Goal: Task Accomplishment & Management: Manage account settings

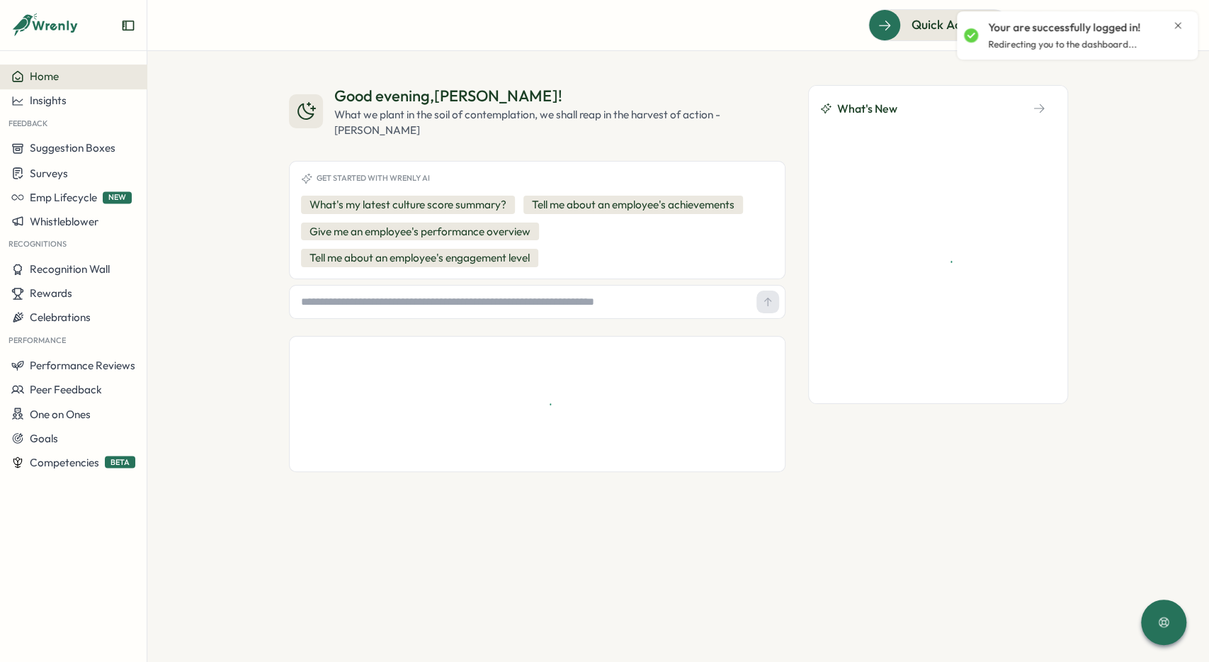
click at [1180, 30] on icon "Close notification" at bounding box center [1178, 25] width 11 height 11
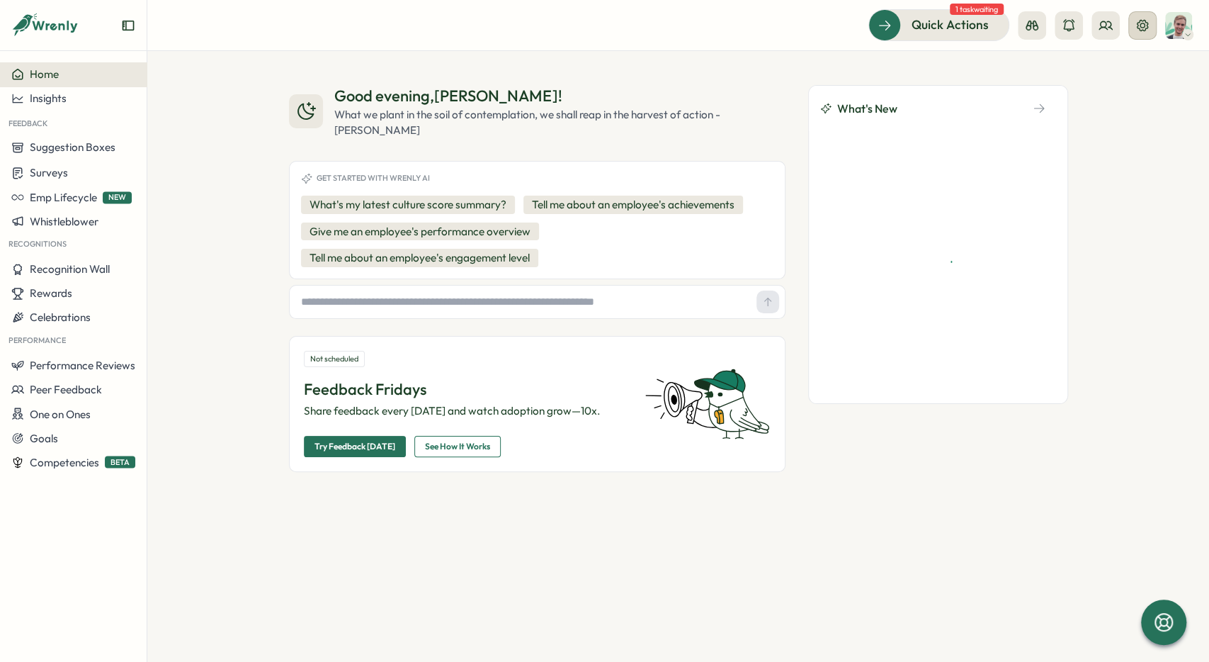
click at [1142, 23] on icon at bounding box center [1142, 24] width 11 height 11
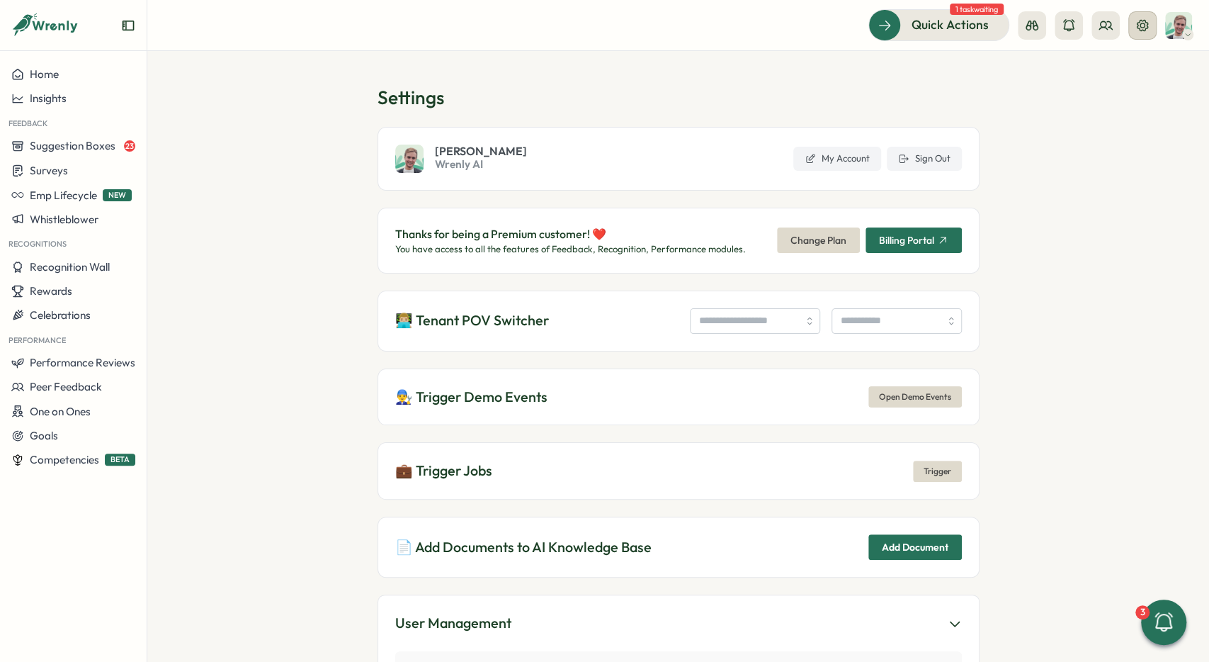
click at [1137, 25] on icon at bounding box center [1142, 24] width 11 height 11
click at [716, 312] on input "search" at bounding box center [755, 321] width 130 height 26
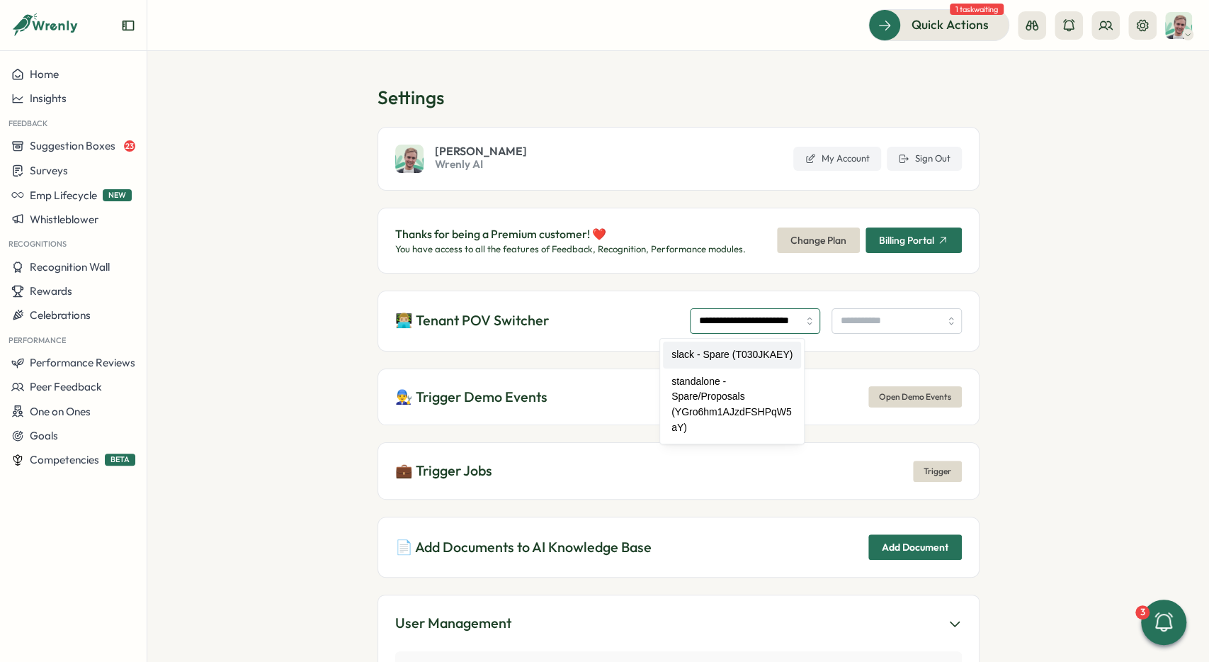
type input "**********"
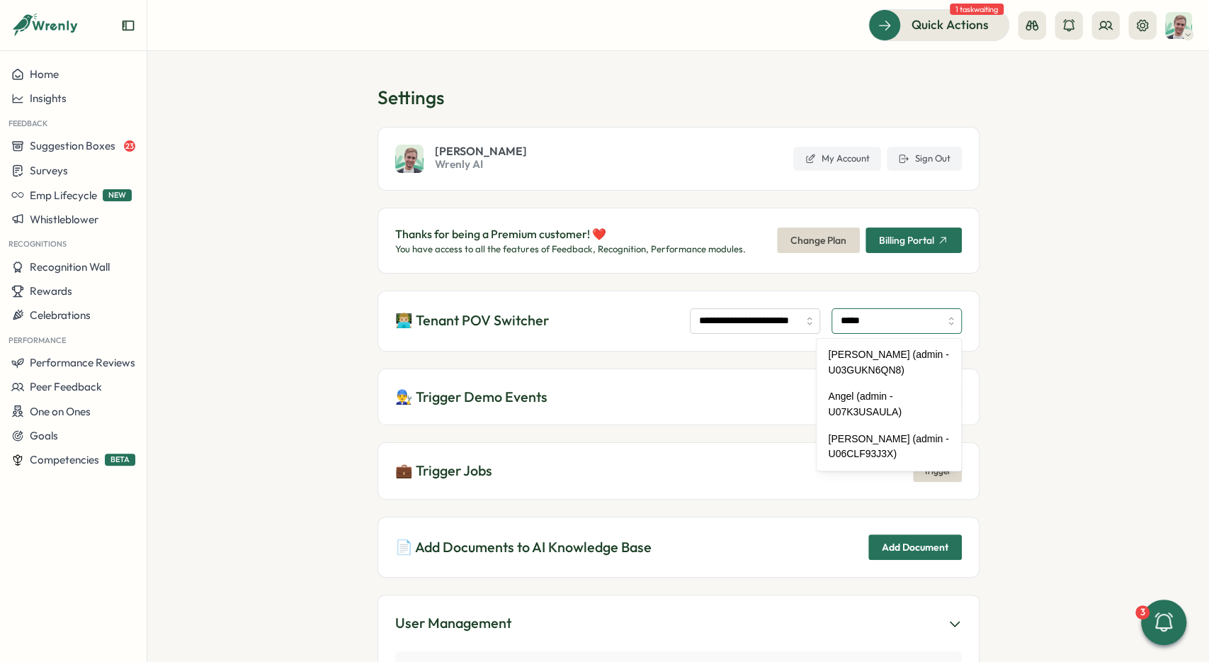
type input "**********"
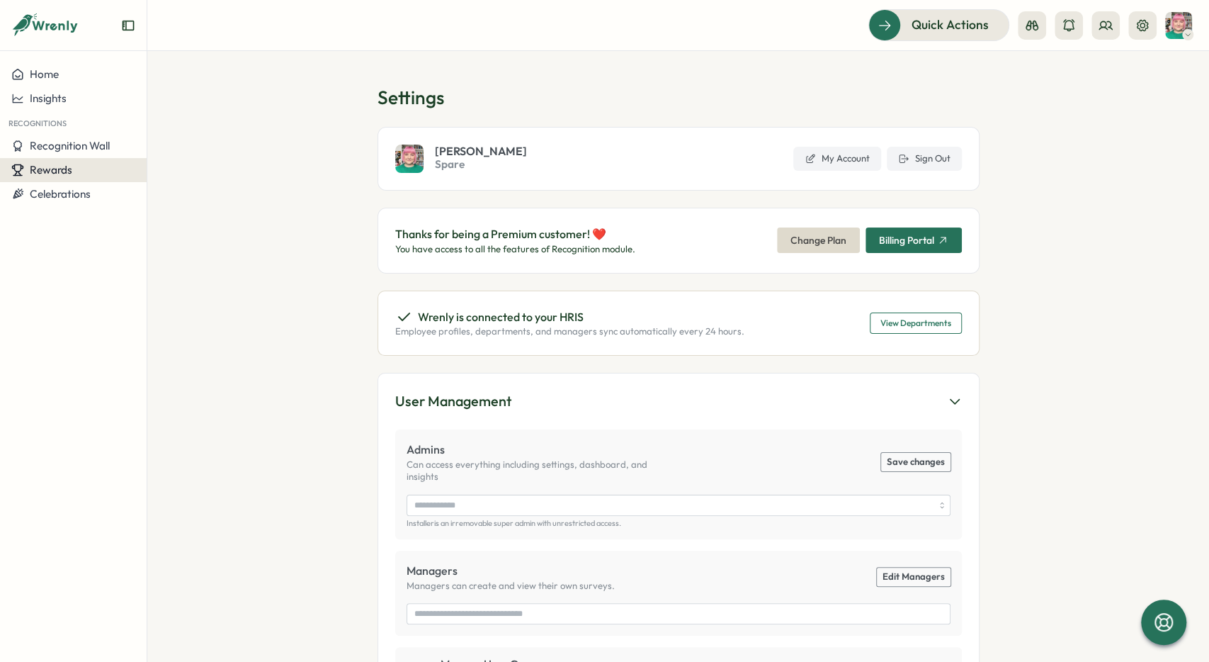
click at [79, 171] on div "Rewards" at bounding box center [73, 170] width 124 height 13
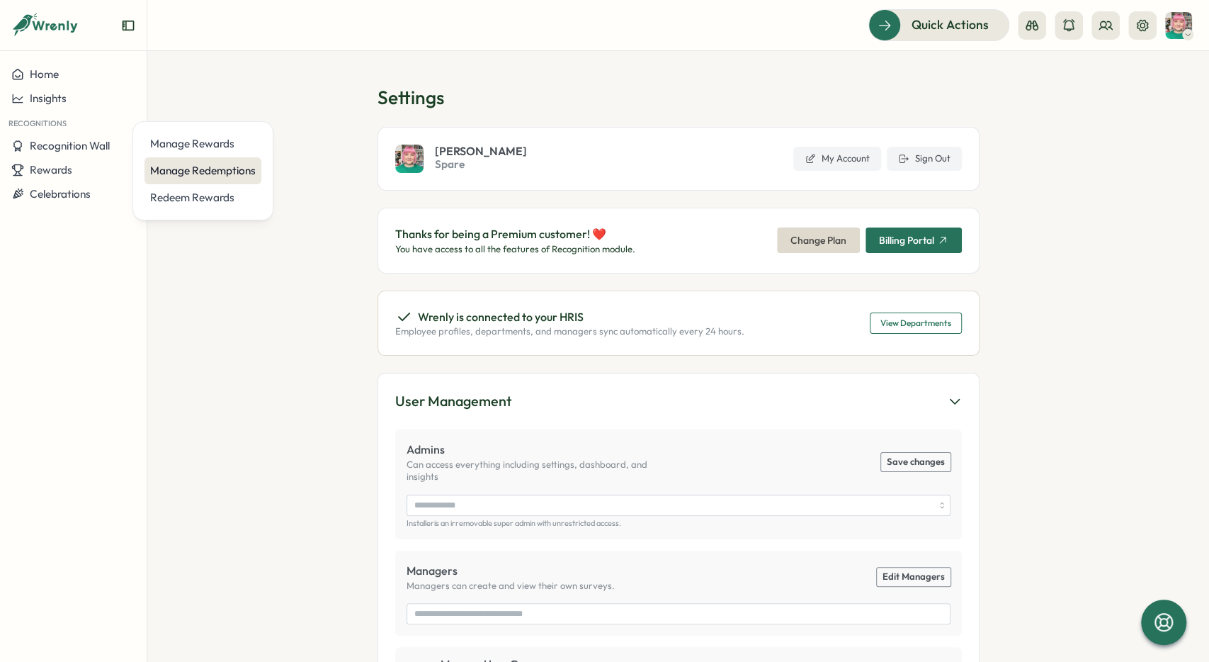
click at [161, 167] on div "Manage Redemptions" at bounding box center [203, 171] width 106 height 16
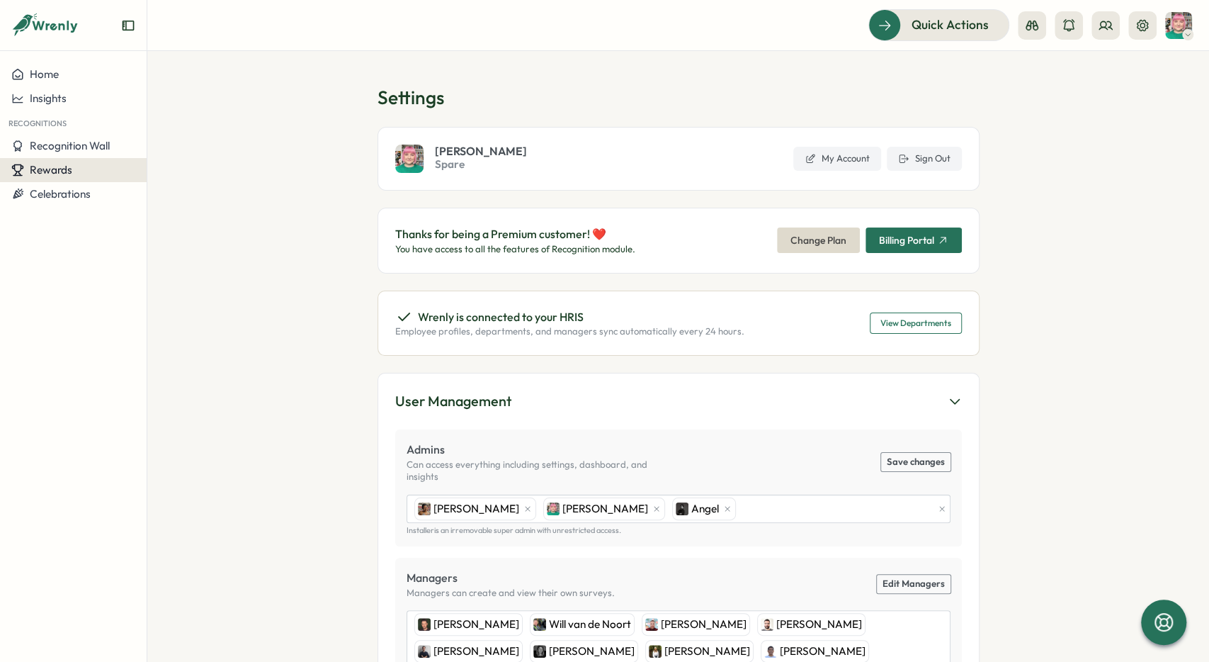
click at [89, 169] on div "Rewards" at bounding box center [73, 170] width 124 height 13
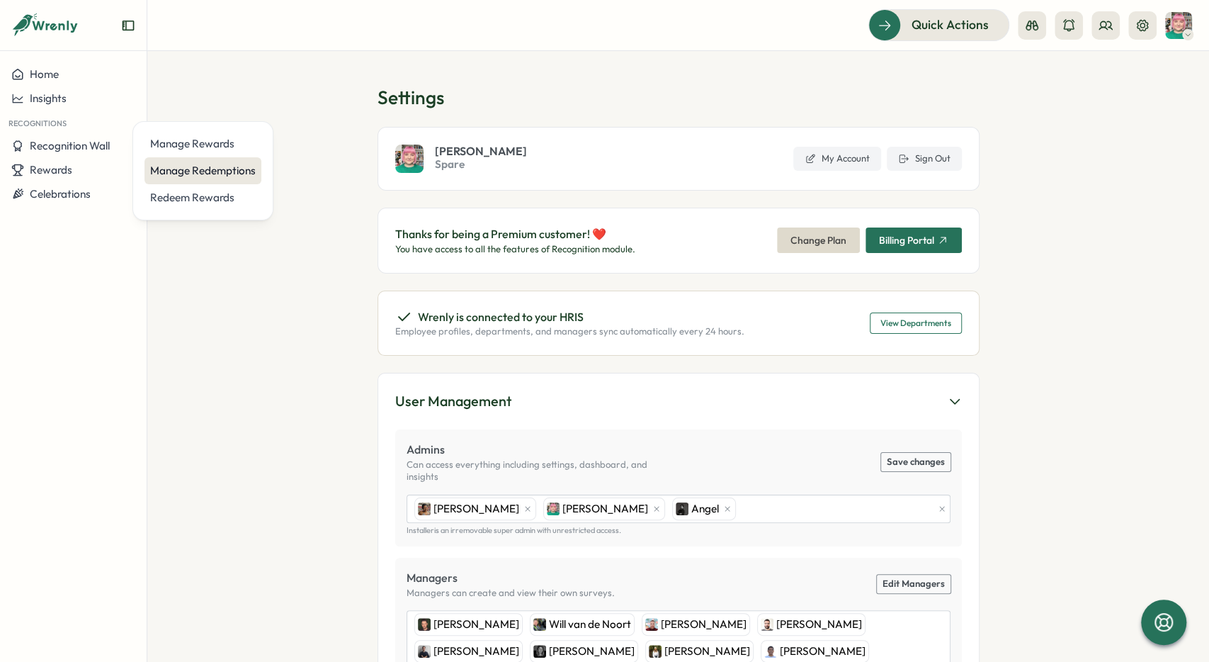
click at [177, 166] on div "Manage Redemptions" at bounding box center [203, 171] width 106 height 16
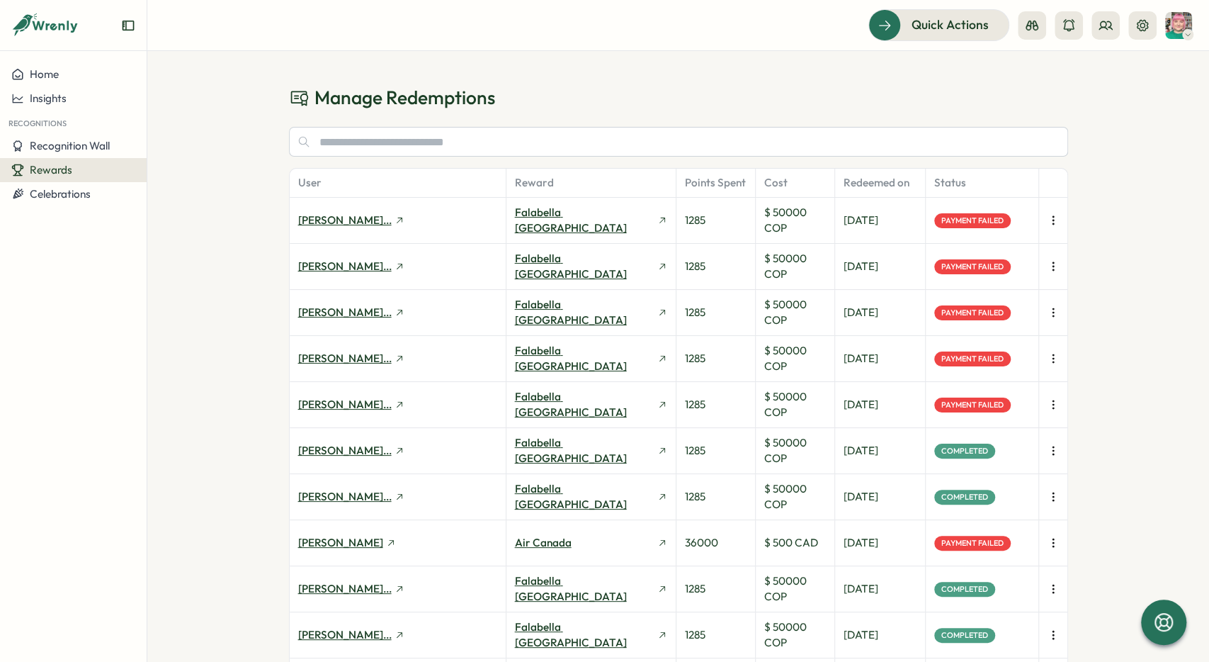
click at [1053, 545] on icon "button" at bounding box center [1053, 543] width 1 height 8
click at [993, 541] on span "Retry Payment" at bounding box center [985, 541] width 72 height 13
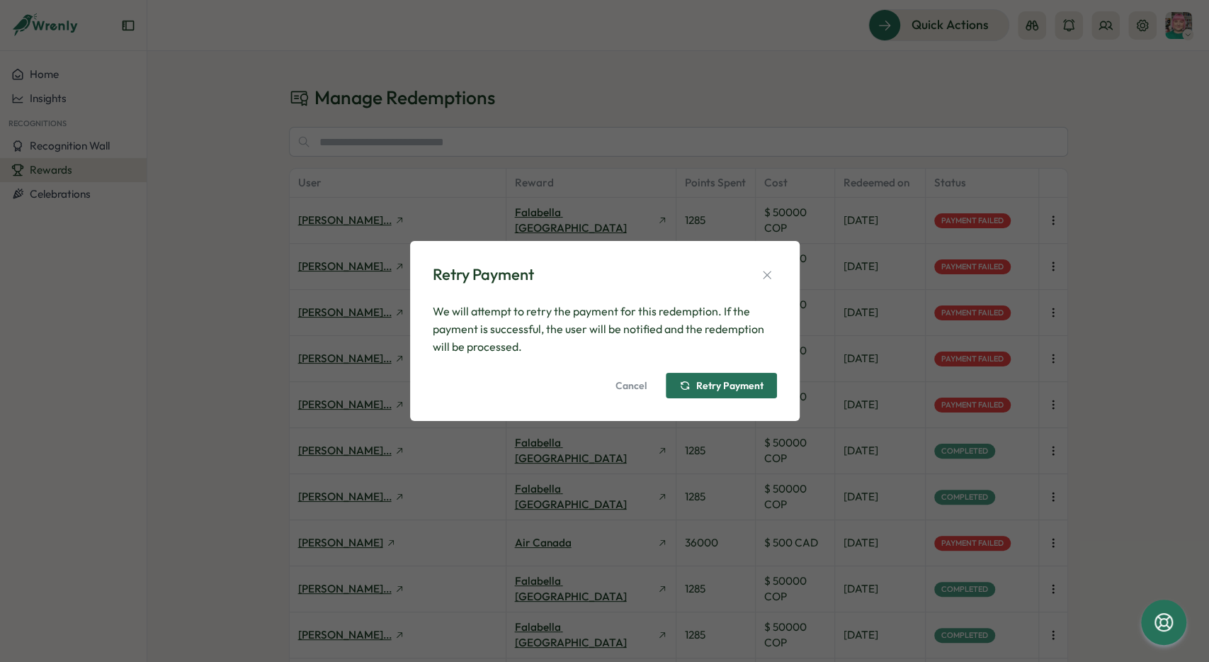
click at [738, 380] on span "Retry Payment" at bounding box center [729, 385] width 67 height 10
